Goal: Communication & Community: Answer question/provide support

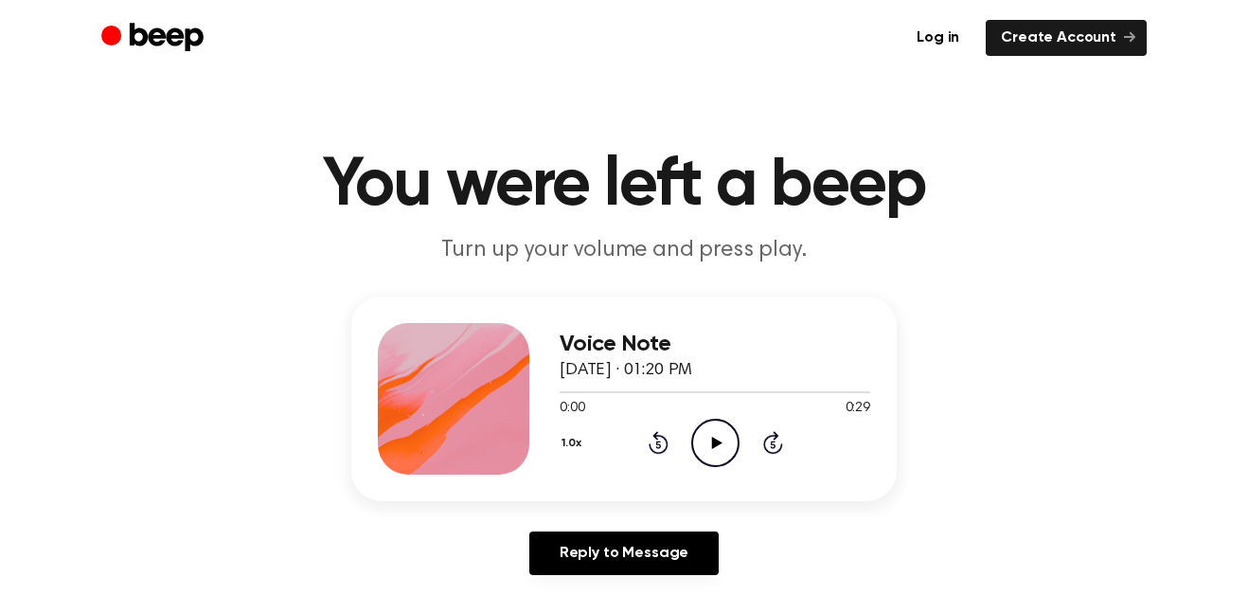
click at [716, 446] on icon "Play Audio" at bounding box center [715, 443] width 48 height 48
click at [717, 447] on icon at bounding box center [715, 443] width 9 height 12
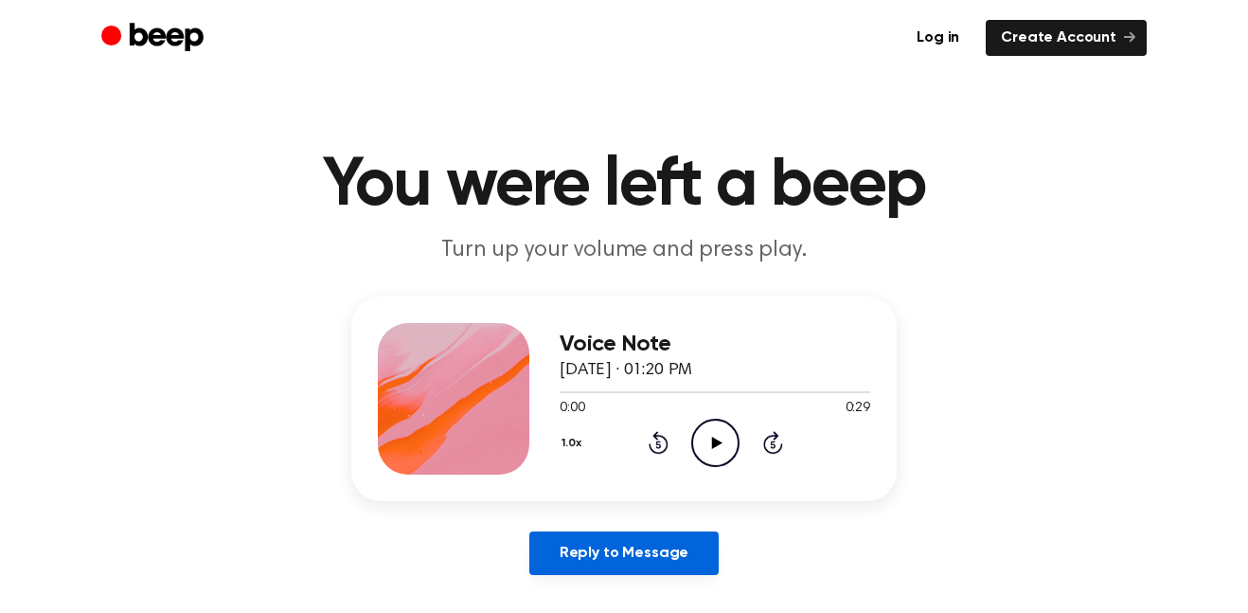
click at [656, 570] on link "Reply to Message" at bounding box center [623, 553] width 189 height 44
